Goal: Information Seeking & Learning: Learn about a topic

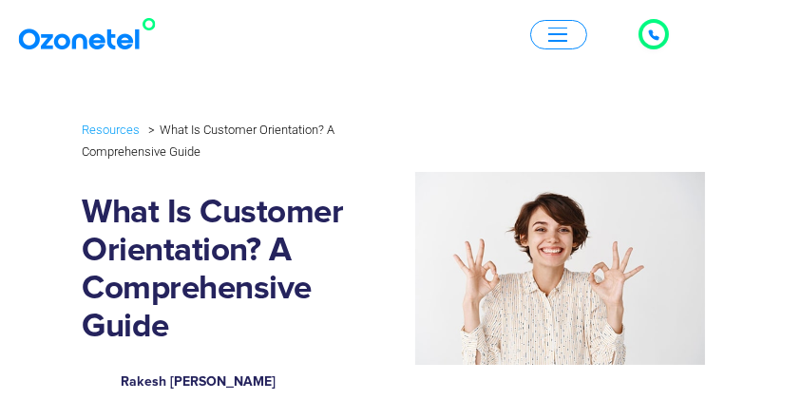
scroll to position [253, 0]
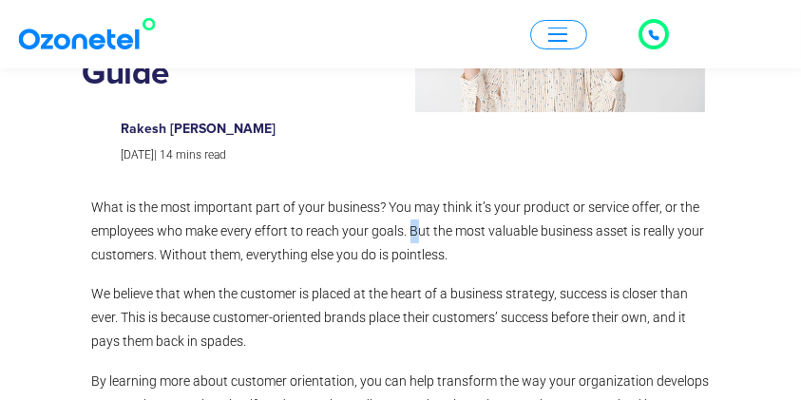
click at [415, 228] on p "What is the most important part of your business? You may think it’s your produ…" at bounding box center [401, 232] width 618 height 72
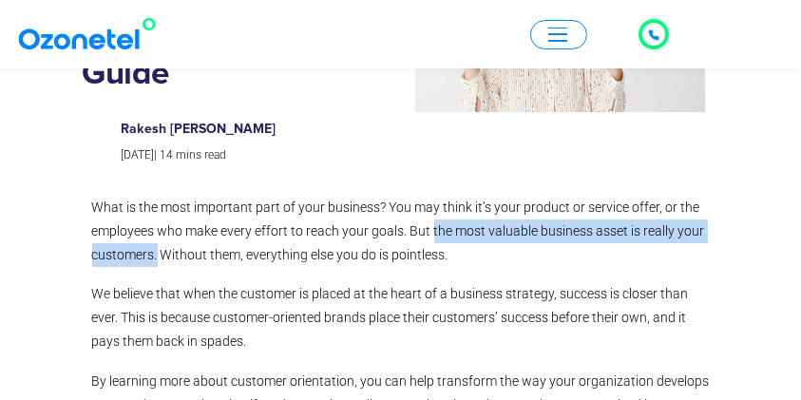
drag, startPoint x: 433, startPoint y: 232, endPoint x: 157, endPoint y: 251, distance: 277.2
click at [156, 252] on p "What is the most important part of your business? You may think it’s your produ…" at bounding box center [401, 232] width 618 height 72
copy p "the most valuable business asset is really your customers."
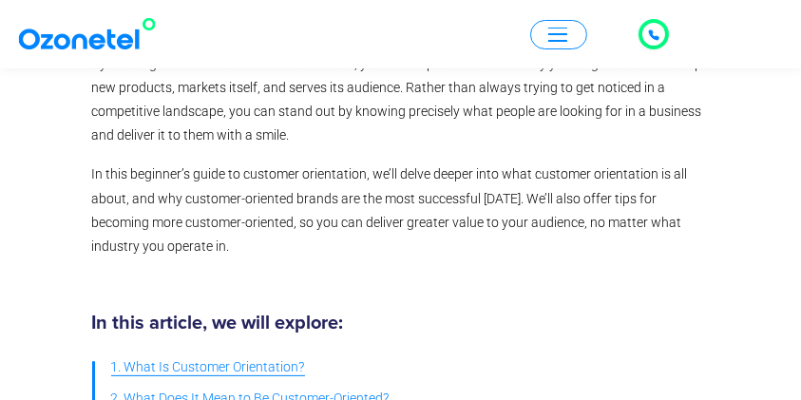
scroll to position [760, 0]
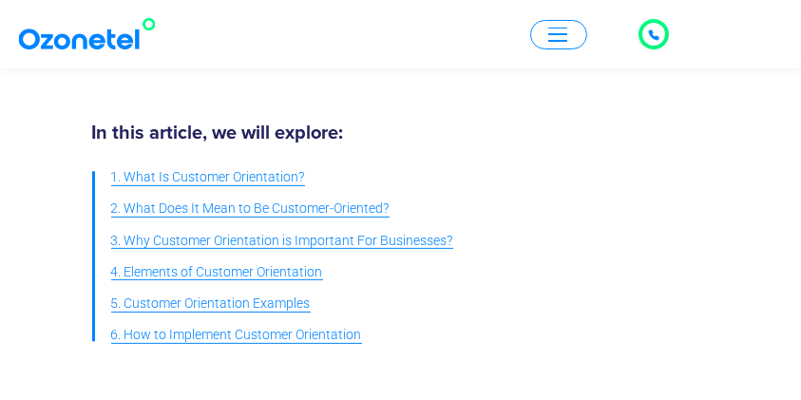
click at [219, 275] on span "4. Elements of Customer Orientation" at bounding box center [217, 272] width 212 height 24
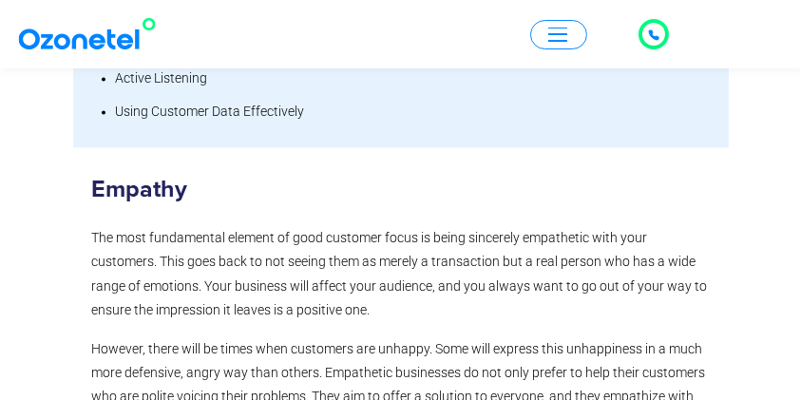
scroll to position [4055, 0]
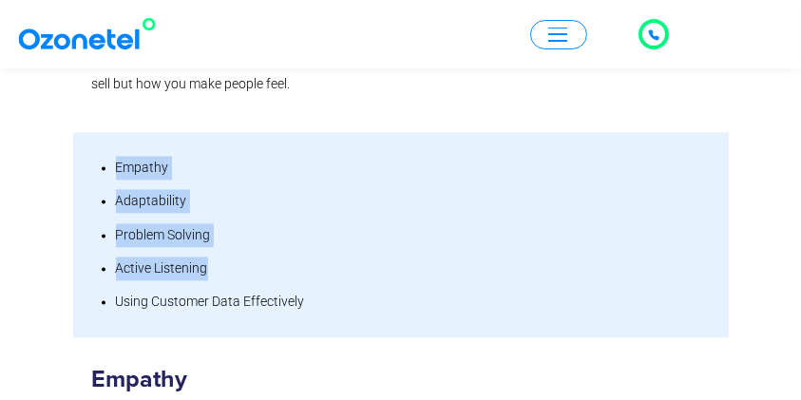
drag, startPoint x: 224, startPoint y: 267, endPoint x: 100, endPoint y: 161, distance: 163.8
click at [100, 161] on div "Empathy Adaptability Problem Solving Active Listening Using Customer Data Effec…" at bounding box center [401, 234] width 618 height 167
copy ul "Empathy Adaptability Problem Solving Active Listening"
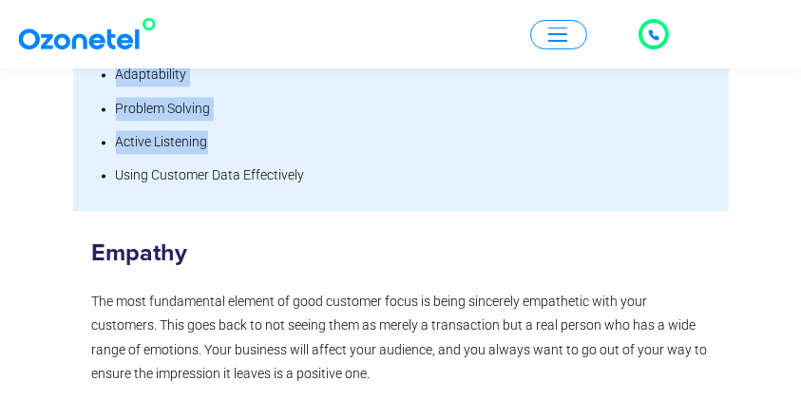
scroll to position [3991, 0]
